Goal: Task Accomplishment & Management: Manage account settings

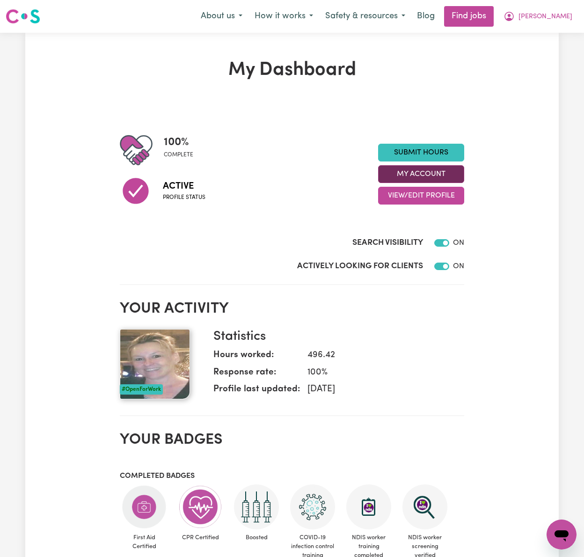
click at [446, 175] on button "My Account" at bounding box center [421, 174] width 86 height 18
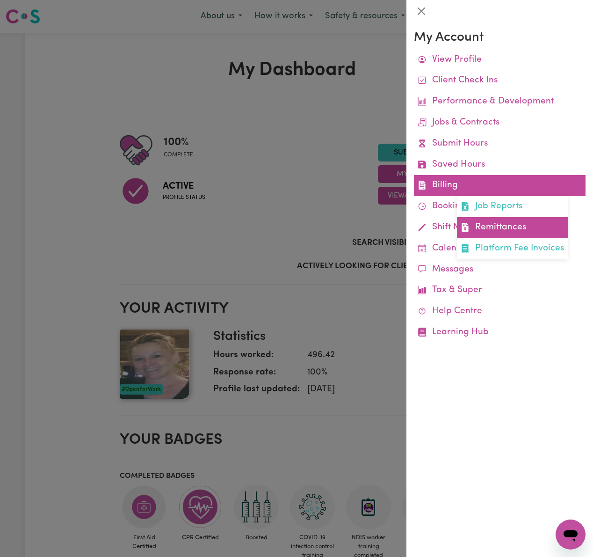
click at [536, 227] on link "Remittances" at bounding box center [512, 227] width 111 height 21
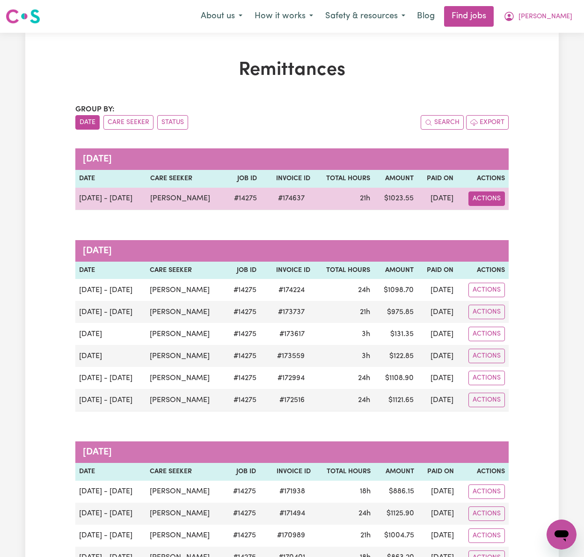
click at [491, 201] on button "Actions" at bounding box center [486, 198] width 36 height 15
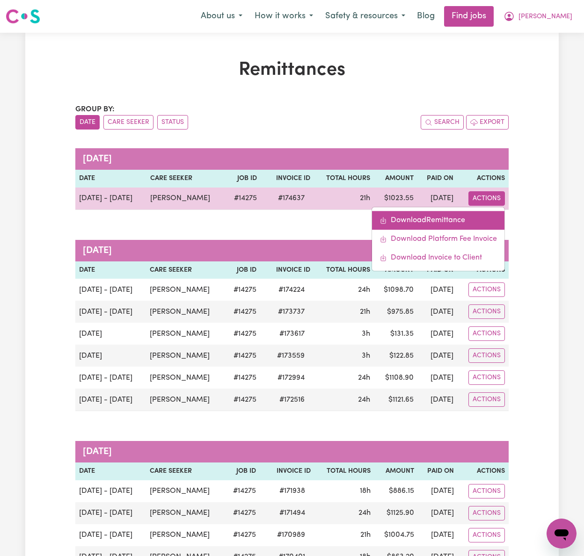
click at [468, 221] on link "Download Remittance" at bounding box center [438, 220] width 132 height 19
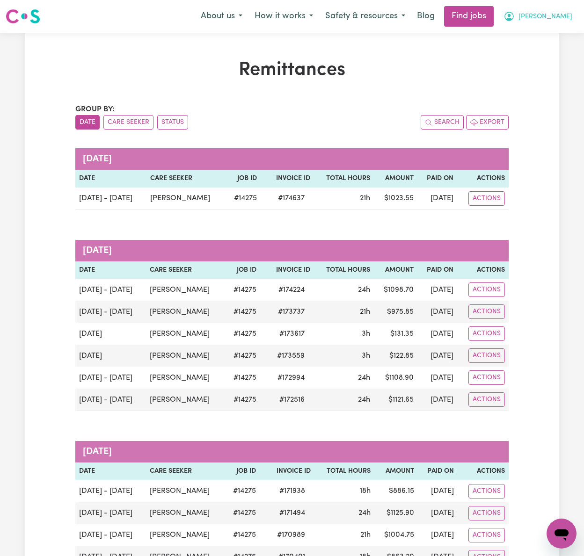
click at [566, 10] on button "[PERSON_NAME]" at bounding box center [537, 17] width 81 height 20
click at [549, 68] on link "Logout" at bounding box center [541, 72] width 74 height 18
